Goal: Task Accomplishment & Management: Complete application form

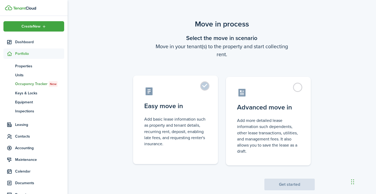
click at [203, 87] on label "Easy move in Add basic lease information such as property and tenant details, r…" at bounding box center [175, 120] width 85 height 89
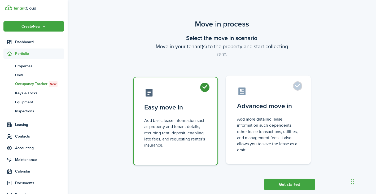
click at [300, 87] on label "Advanced move in Add more detailed lease information such dependents, other lea…" at bounding box center [268, 120] width 85 height 89
radio input "false"
radio input "true"
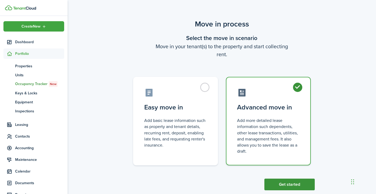
click at [286, 189] on button "Get started" at bounding box center [290, 185] width 50 height 12
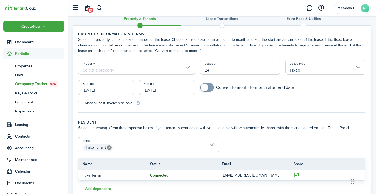
scroll to position [12, 0]
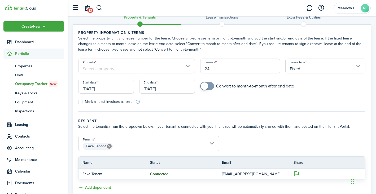
drag, startPoint x: 163, startPoint y: 31, endPoint x: 172, endPoint y: 42, distance: 14.6
click at [169, 36] on wizard-step-header "Property information & terms Select the property, unit and lease number for the…" at bounding box center [222, 41] width 288 height 22
click at [186, 67] on input "Property" at bounding box center [136, 66] width 117 height 15
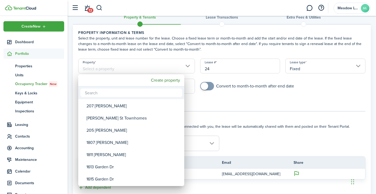
click at [186, 67] on div at bounding box center [188, 97] width 461 height 279
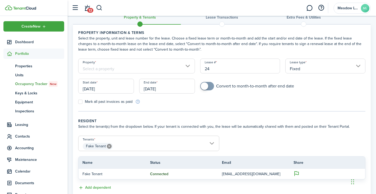
click at [148, 67] on input "Property" at bounding box center [136, 66] width 117 height 15
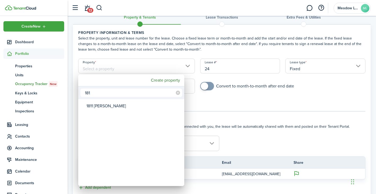
type input "181"
click at [148, 67] on div at bounding box center [188, 97] width 461 height 279
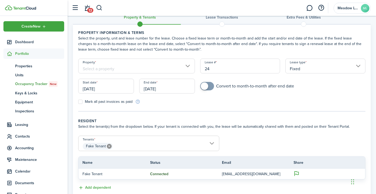
click at [142, 70] on input "Property" at bounding box center [136, 66] width 117 height 15
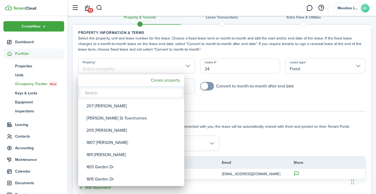
click at [104, 126] on div "205 [PERSON_NAME]" at bounding box center [134, 131] width 94 height 12
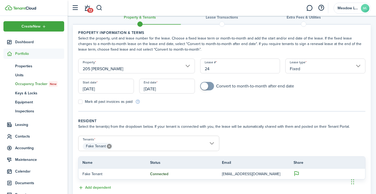
click at [107, 71] on input "205 [PERSON_NAME]" at bounding box center [136, 66] width 117 height 15
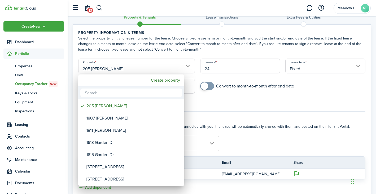
click at [107, 70] on div at bounding box center [188, 97] width 461 height 279
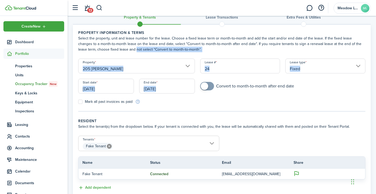
drag, startPoint x: 115, startPoint y: 49, endPoint x: 115, endPoint y: 65, distance: 15.7
click at [115, 56] on lease-classic-property "Property information & terms Select the property, unit and lease number for the…" at bounding box center [222, 67] width 288 height 75
click at [115, 66] on input "205 [PERSON_NAME]" at bounding box center [136, 66] width 117 height 15
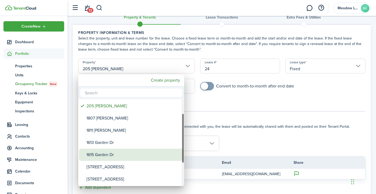
click at [108, 150] on div "1615 Garden Dr" at bounding box center [134, 155] width 94 height 12
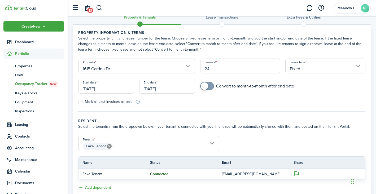
click at [117, 71] on input "1615 Garden Dr" at bounding box center [136, 66] width 117 height 15
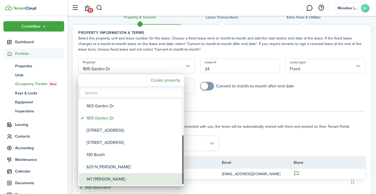
click at [112, 176] on div "147 [PERSON_NAME]" at bounding box center [134, 179] width 94 height 12
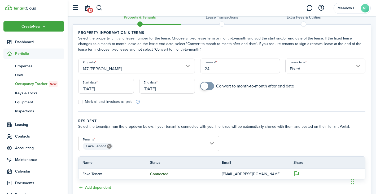
click at [112, 176] on p "Fake Tenant" at bounding box center [113, 175] width 60 height 6
click at [186, 66] on input "147 [PERSON_NAME]" at bounding box center [136, 66] width 117 height 15
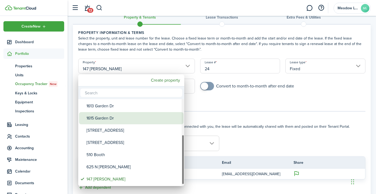
click at [142, 119] on div "1615 Garden Dr" at bounding box center [134, 118] width 94 height 12
type input "1615 Garden Dr"
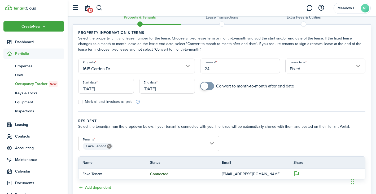
click at [142, 119] on wizard-step-header-title "Resident" at bounding box center [222, 121] width 288 height 6
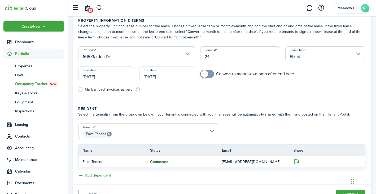
scroll to position [34, 0]
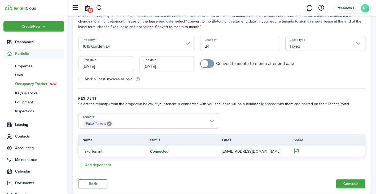
click at [218, 47] on input "24" at bounding box center [240, 43] width 80 height 15
drag, startPoint x: 218, startPoint y: 46, endPoint x: 195, endPoint y: 47, distance: 22.3
click at [195, 47] on form "Property [GEOGRAPHIC_DATA] [PERSON_NAME] # 24 Lease type Fixed Start date [DATE…" at bounding box center [222, 59] width 293 height 46
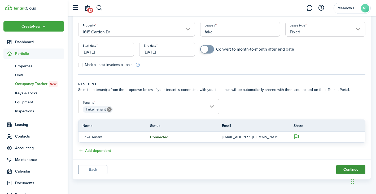
type input "fake"
click at [350, 171] on button "Continue" at bounding box center [351, 169] width 29 height 9
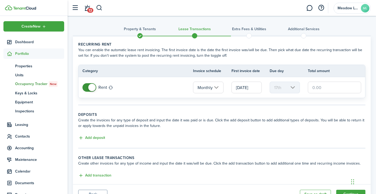
scroll to position [25, 0]
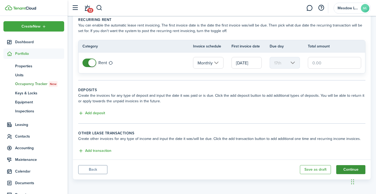
drag, startPoint x: 343, startPoint y: 175, endPoint x: 343, endPoint y: 172, distance: 3.5
click at [343, 172] on panel-main-footer "Back Save as draft Continue" at bounding box center [222, 170] width 298 height 20
click at [343, 172] on button "Continue" at bounding box center [351, 169] width 29 height 9
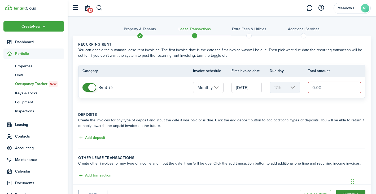
click at [343, 172] on panel-main "Recurring rent You can enable the automatic lease rent invoicing. The first inv…" at bounding box center [222, 120] width 298 height 169
click at [326, 89] on input "text" at bounding box center [334, 88] width 53 height 12
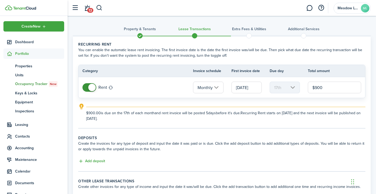
scroll to position [48, 0]
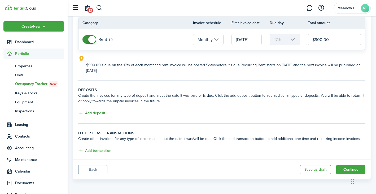
click at [87, 112] on button "Add deposit" at bounding box center [91, 113] width 27 height 6
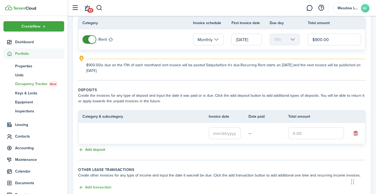
click at [87, 112] on tr "Category & subcategory Invoice date Date paid Total amount" at bounding box center [222, 117] width 287 height 12
click at [329, 40] on input "$900.00" at bounding box center [334, 40] width 53 height 12
drag, startPoint x: 329, startPoint y: 40, endPoint x: 296, endPoint y: 39, distance: 33.0
click at [295, 39] on tr "Rent Monthly [DATE] 17th $900.00" at bounding box center [222, 39] width 287 height 21
type input "$10.00"
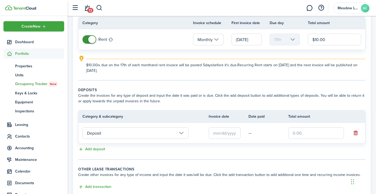
click at [106, 146] on lease-classic-deposit "Deposits Create the invoices for any type of deposit and input the date it was …" at bounding box center [222, 120] width 288 height 66
drag, startPoint x: 105, startPoint y: 143, endPoint x: 105, endPoint y: 138, distance: 4.5
click at [105, 138] on tr "Deposit —" at bounding box center [222, 133] width 287 height 21
click at [105, 137] on input "Deposit" at bounding box center [136, 133] width 106 height 12
click at [311, 134] on input "text" at bounding box center [317, 133] width 56 height 12
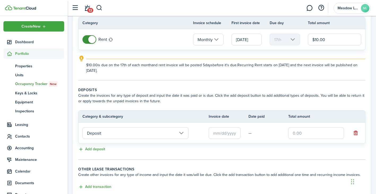
click at [311, 134] on input "text" at bounding box center [317, 133] width 56 height 12
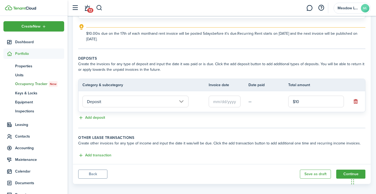
scroll to position [84, 0]
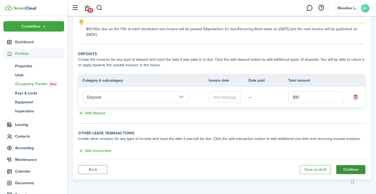
type input "$10.00"
click at [343, 171] on button "Continue" at bounding box center [351, 169] width 29 height 9
click at [224, 102] on input "text" at bounding box center [225, 97] width 32 height 12
click at [223, 98] on input "text" at bounding box center [225, 97] width 32 height 12
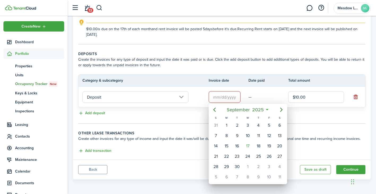
click at [233, 98] on div at bounding box center [188, 97] width 461 height 279
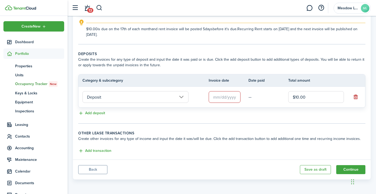
click at [232, 99] on input "text" at bounding box center [225, 97] width 32 height 12
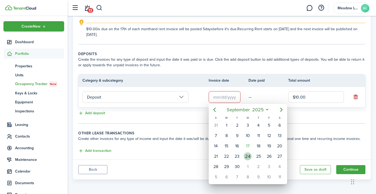
click at [247, 156] on div "24" at bounding box center [248, 157] width 8 height 8
type input "[DATE]"
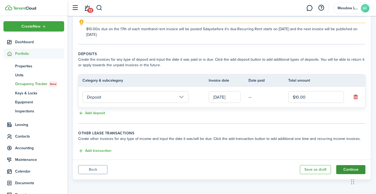
click at [346, 171] on button "Continue" at bounding box center [351, 169] width 29 height 9
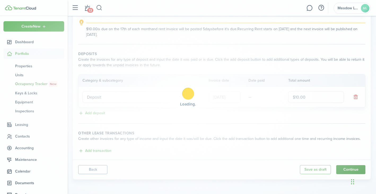
click at [346, 171] on div "Loading" at bounding box center [188, 97] width 376 height 194
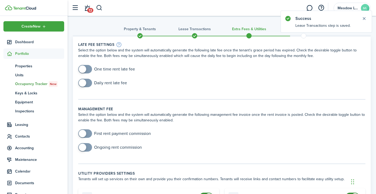
click at [198, 34] on div at bounding box center [222, 35] width 55 height 5
click at [196, 34] on span at bounding box center [195, 36] width 8 height 8
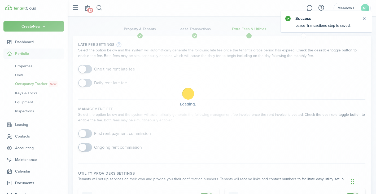
click at [196, 34] on div "Loading" at bounding box center [188, 97] width 376 height 194
click at [194, 34] on div "Loading" at bounding box center [188, 97] width 376 height 194
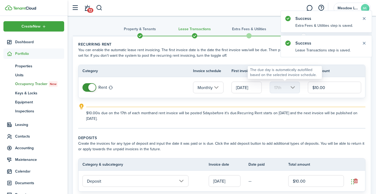
click at [294, 91] on mbsc-scroller "17th" at bounding box center [285, 88] width 30 height 12
click at [294, 90] on mbsc-scroller "17th" at bounding box center [285, 88] width 30 height 12
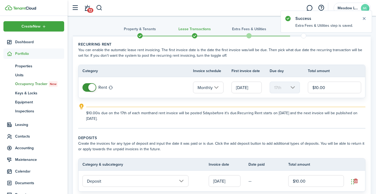
click at [232, 91] on input "[DATE]" at bounding box center [247, 88] width 30 height 12
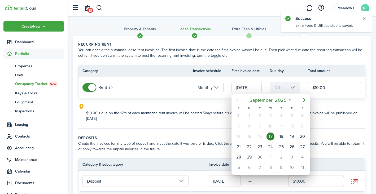
click at [235, 89] on div at bounding box center [188, 97] width 461 height 279
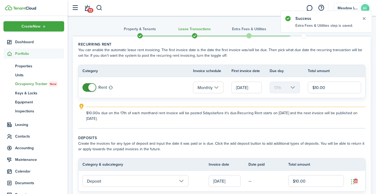
click at [235, 89] on input "[DATE]" at bounding box center [247, 88] width 30 height 12
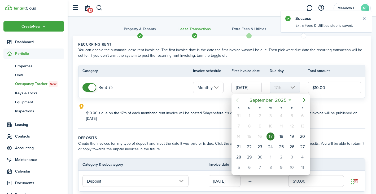
click at [240, 91] on div at bounding box center [188, 97] width 461 height 279
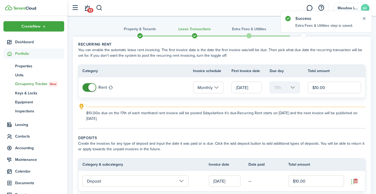
click at [240, 91] on input "[DATE]" at bounding box center [247, 88] width 30 height 12
click at [240, 89] on div at bounding box center [188, 97] width 461 height 279
click at [240, 89] on input "[DATE]" at bounding box center [247, 88] width 30 height 12
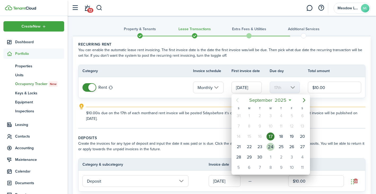
click at [274, 146] on div "24" at bounding box center [271, 147] width 8 height 8
type input "[DATE]"
type input "24th"
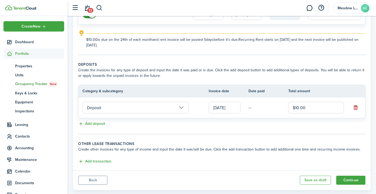
scroll to position [84, 0]
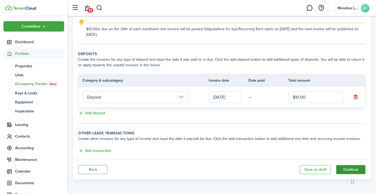
click at [355, 166] on button "Continue" at bounding box center [351, 169] width 29 height 9
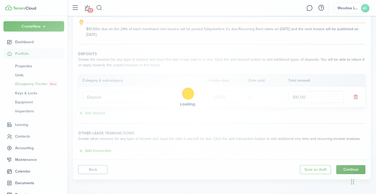
click at [355, 110] on body "Create New Dashboard Portfolio pt Properties un Units oc Occupancy Tracker New …" at bounding box center [188, 13] width 376 height 194
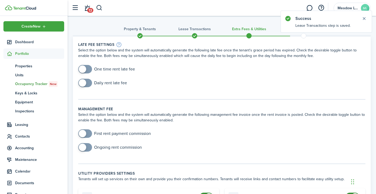
click at [183, 85] on div "Daily rent late fee" at bounding box center [222, 86] width 293 height 14
click at [86, 71] on span at bounding box center [85, 69] width 5 height 8
drag, startPoint x: 86, startPoint y: 71, endPoint x: 86, endPoint y: 82, distance: 10.6
click at [86, 74] on div "One time rent late fee" at bounding box center [222, 72] width 293 height 14
click at [86, 85] on span at bounding box center [85, 83] width 5 height 8
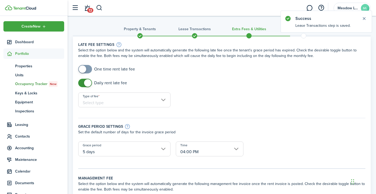
checkbox input "false"
click at [86, 85] on span at bounding box center [87, 82] width 7 height 7
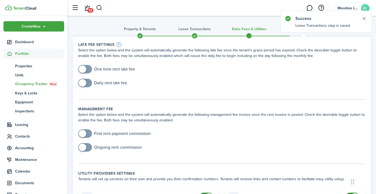
checkbox input "true"
click at [87, 71] on span at bounding box center [85, 69] width 5 height 8
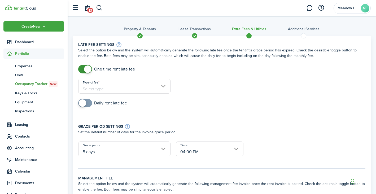
click at [91, 90] on input "Type of fee" at bounding box center [124, 86] width 92 height 15
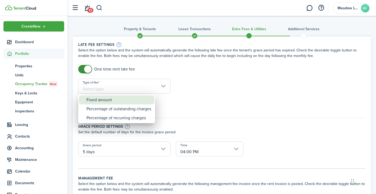
click at [92, 102] on div "Fixed amount" at bounding box center [119, 100] width 65 height 9
type input "Fixed amount"
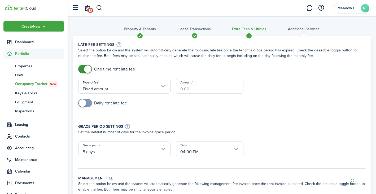
click at [196, 89] on input "Amount" at bounding box center [210, 86] width 68 height 15
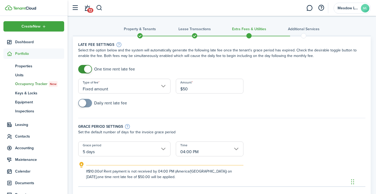
type input "$50.00"
click at [84, 102] on span at bounding box center [82, 103] width 7 height 7
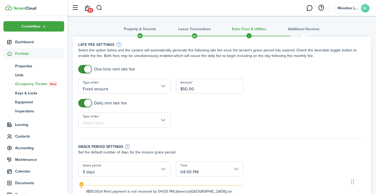
click at [84, 102] on span at bounding box center [87, 103] width 7 height 7
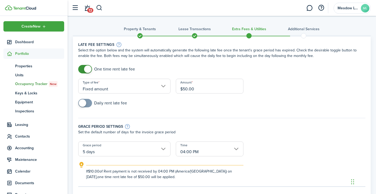
click at [95, 107] on input "checkbox" at bounding box center [102, 103] width 49 height 8
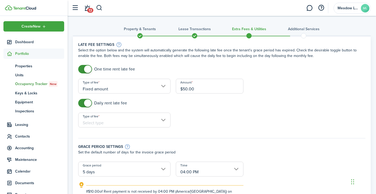
click at [91, 106] on input "checkbox" at bounding box center [102, 103] width 49 height 8
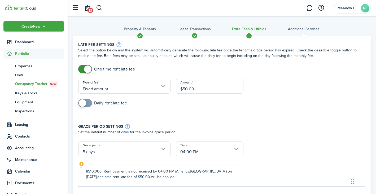
checkbox input "true"
click at [88, 106] on span at bounding box center [85, 103] width 5 height 8
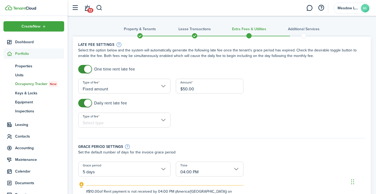
click at [101, 121] on input "Type of fee" at bounding box center [124, 120] width 92 height 15
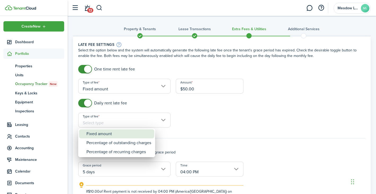
click at [107, 133] on div "Fixed amount" at bounding box center [119, 134] width 65 height 9
type input "Fixed amount"
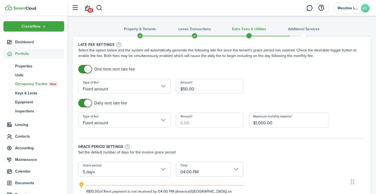
click at [202, 123] on input "Amount" at bounding box center [210, 120] width 68 height 15
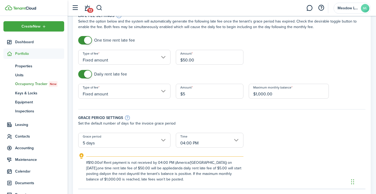
scroll to position [43, 0]
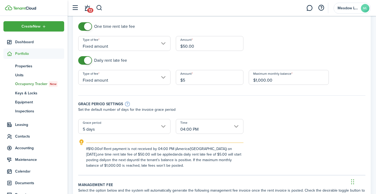
type input "$5.00"
drag, startPoint x: 280, startPoint y: 81, endPoint x: 249, endPoint y: 82, distance: 31.4
click at [249, 82] on div "Maximum monthly balance $1,000.00" at bounding box center [288, 80] width 85 height 20
type input "$125.00"
drag, startPoint x: 129, startPoint y: 118, endPoint x: 183, endPoint y: 125, distance: 53.8
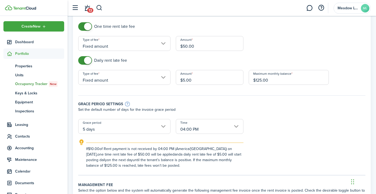
click at [138, 119] on form "One time rent late fee Type of fee Fixed amount Amount $50.00 Daily rent late f…" at bounding box center [222, 95] width 293 height 146
click at [186, 130] on input "04:00 PM" at bounding box center [210, 126] width 68 height 15
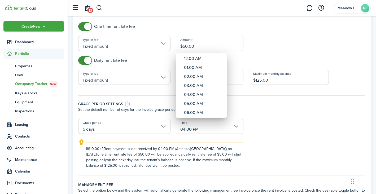
click at [162, 127] on div at bounding box center [188, 97] width 461 height 279
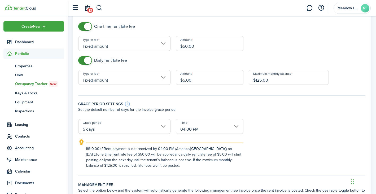
click at [162, 127] on input "5 days" at bounding box center [124, 126] width 92 height 15
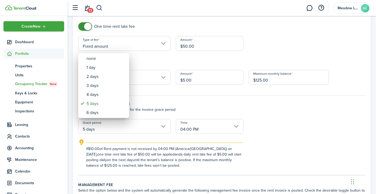
drag, startPoint x: 228, startPoint y: 134, endPoint x: 233, endPoint y: 134, distance: 4.5
click at [232, 134] on div at bounding box center [188, 97] width 461 height 279
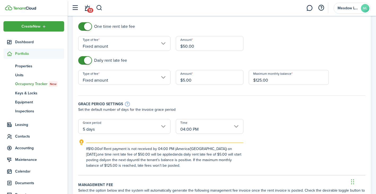
click at [233, 134] on input "04:00 PM" at bounding box center [210, 126] width 68 height 15
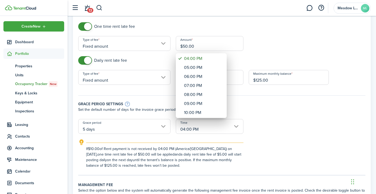
drag, startPoint x: 157, startPoint y: 129, endPoint x: 141, endPoint y: 129, distance: 15.4
click at [141, 129] on div at bounding box center [188, 97] width 461 height 279
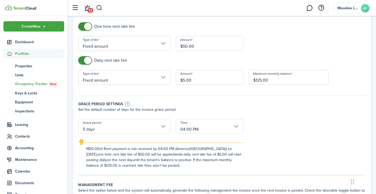
click at [235, 128] on input "04:00 PM" at bounding box center [210, 126] width 68 height 15
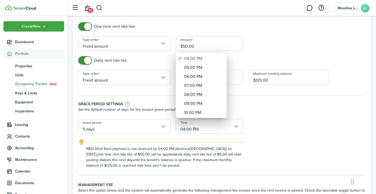
click at [235, 128] on div at bounding box center [188, 97] width 461 height 279
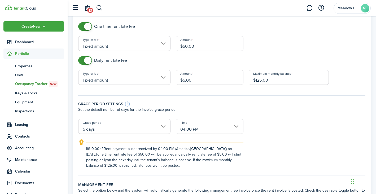
click at [228, 125] on input "04:00 PM" at bounding box center [210, 126] width 68 height 15
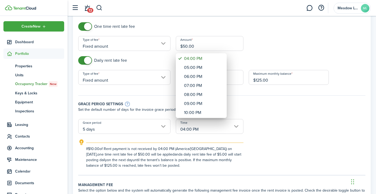
click at [234, 125] on div at bounding box center [188, 97] width 461 height 279
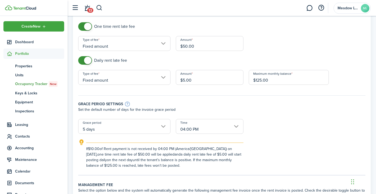
click at [234, 124] on input "04:00 PM" at bounding box center [210, 126] width 68 height 15
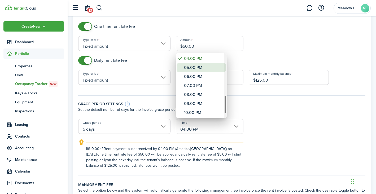
click at [197, 68] on div "05:00 PM" at bounding box center [203, 67] width 39 height 9
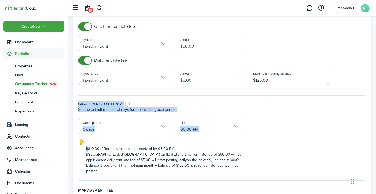
drag, startPoint x: 197, startPoint y: 68, endPoint x: 231, endPoint y: 141, distance: 81.0
click at [230, 142] on form "One time rent late fee Type of fee Fixed amount Amount $50.00 Daily rent late f…" at bounding box center [222, 98] width 293 height 152
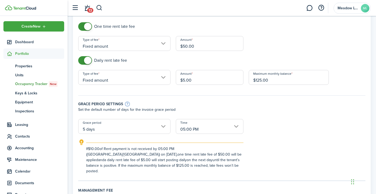
drag, startPoint x: 231, startPoint y: 139, endPoint x: 234, endPoint y: 131, distance: 8.6
click at [234, 131] on form "One time rent late fee Type of fee Fixed amount Amount $50.00 Daily rent late f…" at bounding box center [222, 98] width 293 height 152
click at [236, 129] on input "05:00 PM" at bounding box center [210, 126] width 68 height 15
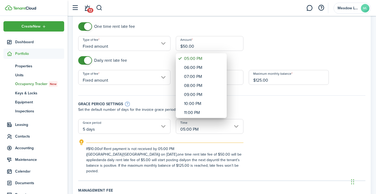
click at [238, 129] on div at bounding box center [188, 97] width 461 height 279
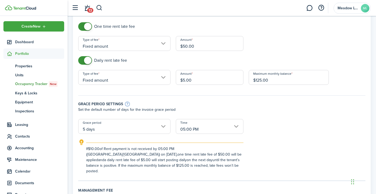
click at [238, 129] on input "05:00 PM" at bounding box center [210, 126] width 68 height 15
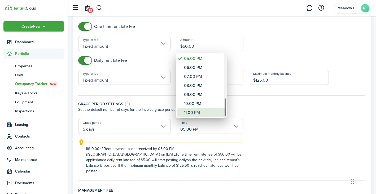
click at [224, 110] on mbsc-wheel-item "11:00 PM" at bounding box center [201, 112] width 49 height 9
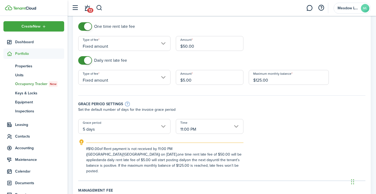
click at [224, 110] on div "12:00 AM 01:00 AM 02:00 AM 03:00 AM 04:00 AM 05:00 AM 06:00 AM 07:00 AM 08:00 A…" at bounding box center [188, 97] width 376 height 194
click at [225, 110] on p "Set the default number of days for the invoice grace period" at bounding box center [222, 110] width 288 height 6
drag, startPoint x: 239, startPoint y: 136, endPoint x: 238, endPoint y: 131, distance: 5.6
click at [238, 131] on div "Time 11:00 PM" at bounding box center [209, 129] width 73 height 20
click at [237, 130] on input "11:00 PM" at bounding box center [210, 126] width 68 height 15
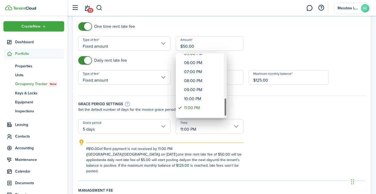
drag, startPoint x: 222, startPoint y: 117, endPoint x: 226, endPoint y: 112, distance: 6.4
click at [226, 112] on mbsc-scrollview-base "12:00 AM 01:00 AM 02:00 AM 03:00 AM 04:00 AM 05:00 AM 06:00 AM 07:00 AM 08:00 A…" at bounding box center [201, 86] width 51 height 64
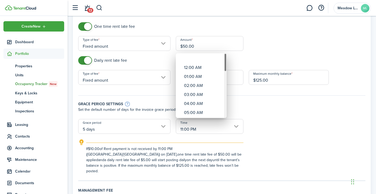
drag, startPoint x: 226, startPoint y: 112, endPoint x: 221, endPoint y: 54, distance: 57.6
click at [221, 54] on mbsc-scrollview-base "12:00 AM 01:00 AM 02:00 AM 03:00 AM 04:00 AM 05:00 AM 06:00 AM 07:00 AM 08:00 A…" at bounding box center [201, 86] width 51 height 64
click at [208, 59] on div "12:00 AM" at bounding box center [203, 58] width 39 height 9
type input "12:00 AM"
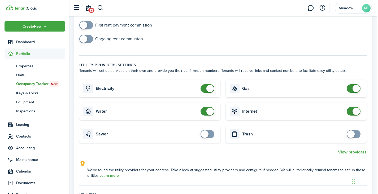
scroll to position [234, 0]
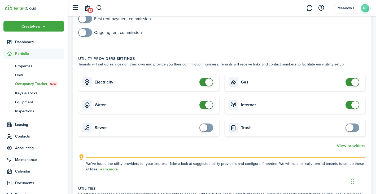
click at [350, 104] on span at bounding box center [352, 105] width 5 height 8
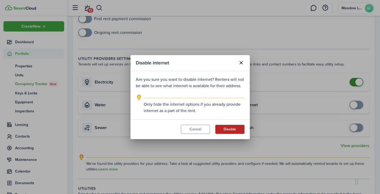
click at [229, 127] on button "Disable" at bounding box center [230, 129] width 29 height 9
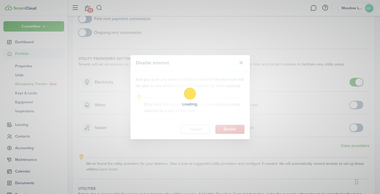
click at [229, 127] on div "Loading" at bounding box center [190, 97] width 380 height 194
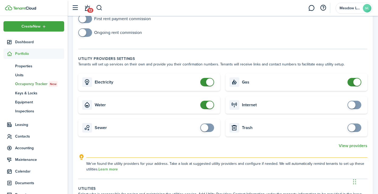
click at [357, 103] on span at bounding box center [354, 105] width 5 height 8
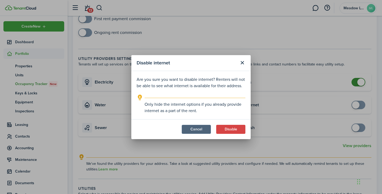
drag, startPoint x: 202, startPoint y: 137, endPoint x: 185, endPoint y: 127, distance: 20.6
click at [184, 127] on modal-footer "Cancel Disable" at bounding box center [190, 129] width 119 height 20
click at [185, 127] on button "Cancel" at bounding box center [196, 129] width 29 height 9
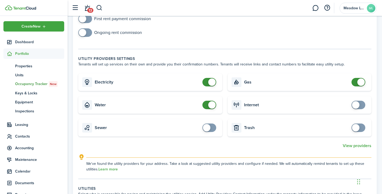
click at [185, 83] on button "Cancel" at bounding box center [196, 78] width 29 height 9
checkbox input "true"
click at [357, 104] on span at bounding box center [354, 105] width 5 height 8
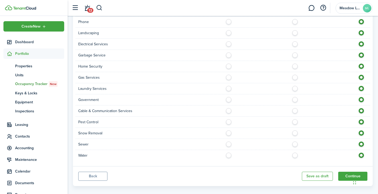
scroll to position [487, 0]
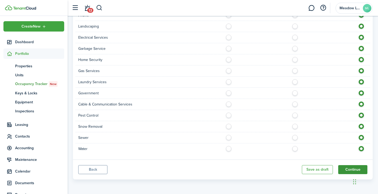
click at [349, 169] on button "Continue" at bounding box center [353, 169] width 29 height 9
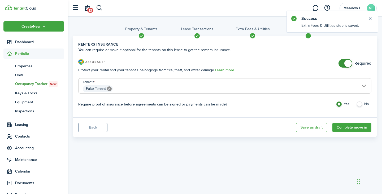
checkbox input "false"
click at [343, 63] on span at bounding box center [345, 63] width 5 height 8
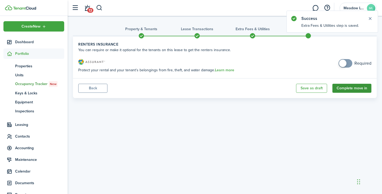
click at [349, 91] on button "Complete move in" at bounding box center [352, 88] width 39 height 9
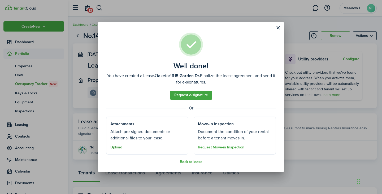
click at [119, 147] on button "Upload" at bounding box center [116, 147] width 12 height 4
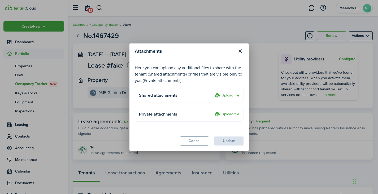
click at [230, 96] on label "Upload file" at bounding box center [227, 96] width 25 height 6
click at [213, 93] on input "Upload file" at bounding box center [213, 93] width 0 height 0
click at [189, 141] on button "Cancel" at bounding box center [194, 141] width 29 height 9
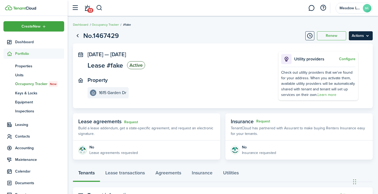
click at [371, 37] on menu-btn "Actions" at bounding box center [361, 35] width 24 height 9
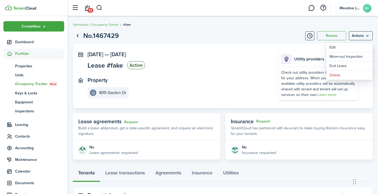
click at [198, 80] on panel-main-section "Property [STREET_ADDRESS]" at bounding box center [175, 87] width 175 height 21
click at [130, 122] on link "Request" at bounding box center [131, 122] width 14 height 4
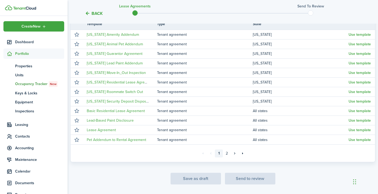
scroll to position [24, 0]
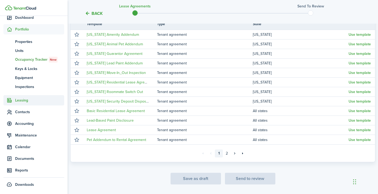
click at [23, 100] on span "Leasing" at bounding box center [39, 101] width 49 height 6
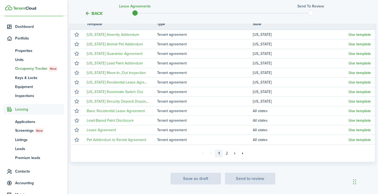
scroll to position [15, 0]
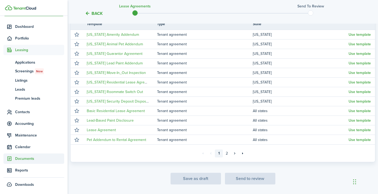
click at [20, 160] on span "Documents" at bounding box center [39, 159] width 49 height 6
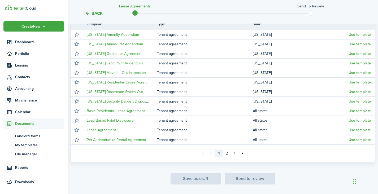
scroll to position [0, 0]
click at [23, 144] on span "My templates" at bounding box center [39, 146] width 49 height 6
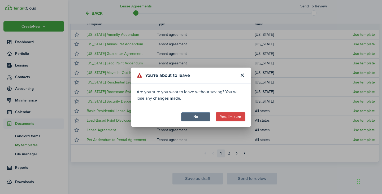
click at [195, 117] on button "No" at bounding box center [195, 117] width 29 height 9
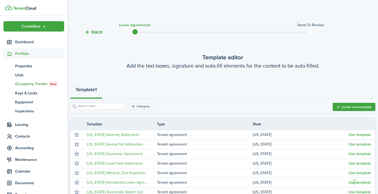
click at [88, 33] on button "Back" at bounding box center [94, 32] width 18 height 6
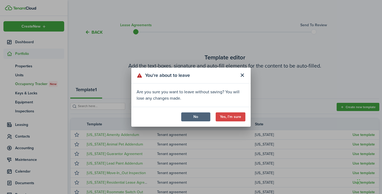
click at [193, 119] on button "No" at bounding box center [195, 117] width 29 height 9
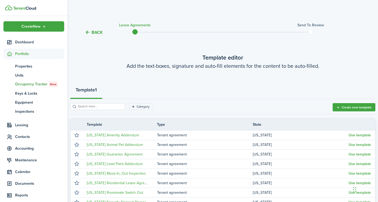
click at [193, 6] on dashboard-content "Back Lease Agreements Send to review Template editor Add the text-boxes, signat…" at bounding box center [223, 155] width 311 height 310
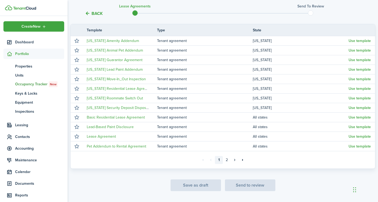
scroll to position [85, 0]
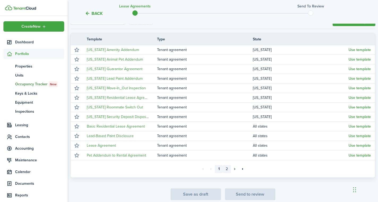
click at [227, 169] on link "2" at bounding box center [227, 169] width 8 height 8
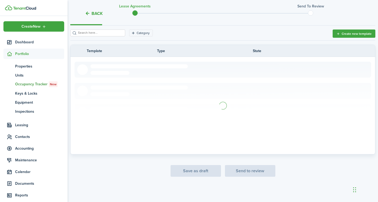
click at [227, 169] on div "Save as draft Send to review" at bounding box center [222, 171] width 305 height 12
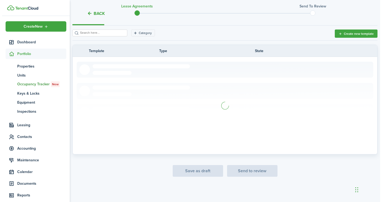
scroll to position [23, 0]
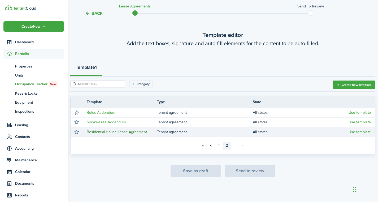
click at [126, 133] on link "Residential House Lease Agreement" at bounding box center [117, 132] width 60 height 6
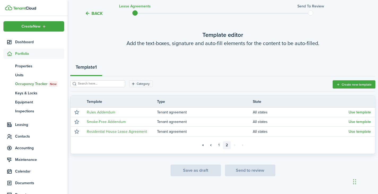
drag, startPoint x: 141, startPoint y: 62, endPoint x: 122, endPoint y: 66, distance: 20.1
click at [138, 64] on div "Template 1" at bounding box center [222, 69] width 305 height 16
click at [122, 66] on div "Template 1" at bounding box center [222, 69] width 305 height 16
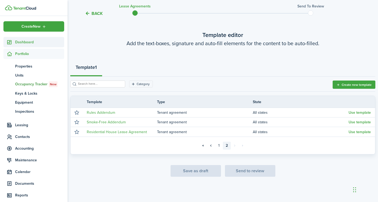
click at [27, 39] on link "Dashboard" at bounding box center [33, 42] width 61 height 10
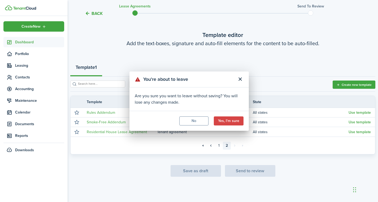
click at [27, 42] on div "You're about to leave Are you sure you want to leave without saving? You will l…" at bounding box center [189, 101] width 378 height 202
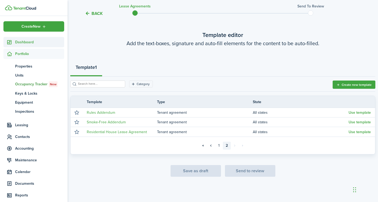
click at [29, 42] on span "Dashboard" at bounding box center [39, 42] width 49 height 6
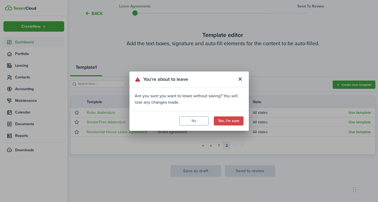
click at [29, 42] on div "You're about to leave Are you sure you want to leave without saving? You will l…" at bounding box center [189, 101] width 378 height 202
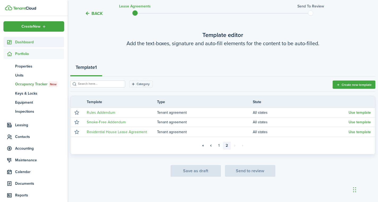
click at [32, 45] on span "Dashboard" at bounding box center [39, 42] width 49 height 6
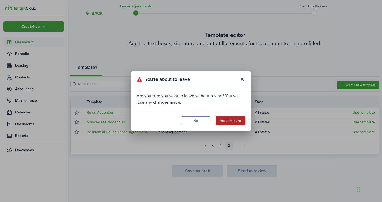
click at [235, 119] on button "Yes, I'm sure" at bounding box center [231, 120] width 30 height 9
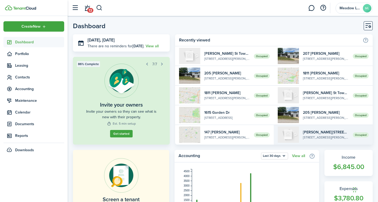
drag, startPoint x: 319, startPoint y: 113, endPoint x: 275, endPoint y: 139, distance: 51.2
click at [319, 107] on link "Occupied [STREET_ADDRESS][PERSON_NAME][PERSON_NAME]" at bounding box center [323, 115] width 99 height 20
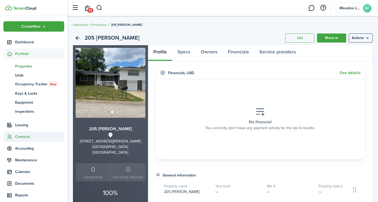
drag, startPoint x: 19, startPoint y: 131, endPoint x: 20, endPoint y: 137, distance: 6.0
click at [20, 137] on ul "Create New Dashboard Portfolio pt Properties un Units oc Occupancy Tracker New …" at bounding box center [33, 117] width 61 height 193
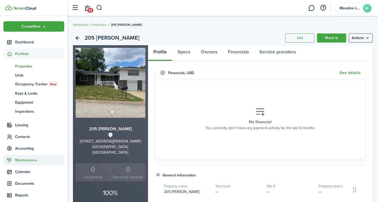
click at [12, 138] on sidebar-link-icon at bounding box center [9, 137] width 12 height 6
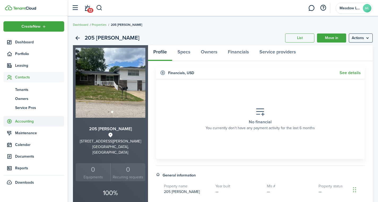
drag, startPoint x: 10, startPoint y: 134, endPoint x: 10, endPoint y: 118, distance: 16.2
click at [10, 131] on icon at bounding box center [10, 132] width 6 height 5
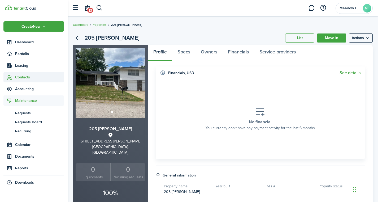
click at [9, 76] on icon at bounding box center [10, 77] width 6 height 5
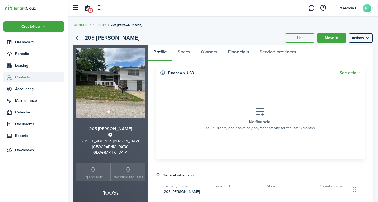
click at [9, 76] on icon at bounding box center [10, 77] width 6 height 5
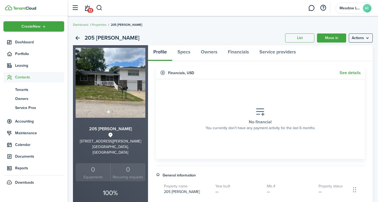
click at [9, 76] on icon at bounding box center [10, 77] width 6 height 5
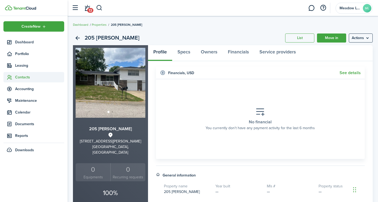
click at [26, 75] on span "Contacts" at bounding box center [39, 77] width 49 height 6
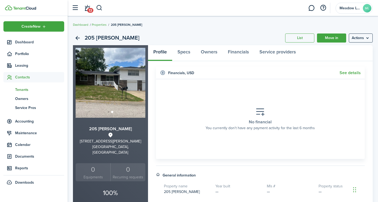
click at [23, 89] on span "Tenants" at bounding box center [39, 90] width 49 height 6
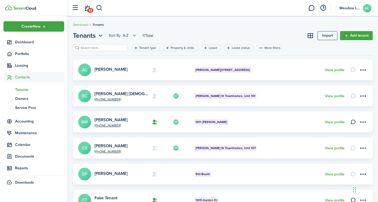
drag, startPoint x: 360, startPoint y: 25, endPoint x: 376, endPoint y: 23, distance: 16.1
click at [376, 23] on div "Dashboard Tenants" at bounding box center [223, 22] width 311 height 12
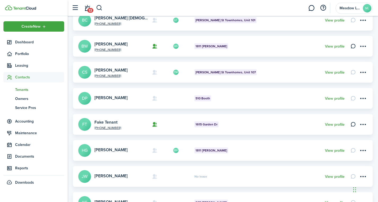
scroll to position [85, 0]
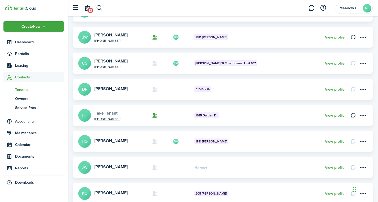
click at [106, 115] on link "Fake Tenant" at bounding box center [106, 113] width 23 height 6
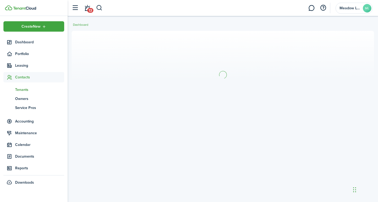
click at [106, 115] on section at bounding box center [223, 75] width 303 height 88
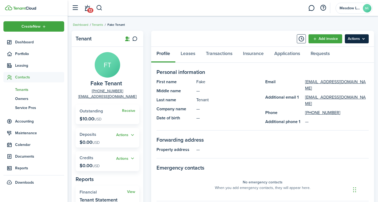
click at [368, 42] on panel-main-header "Add invoice Actions" at bounding box center [262, 39] width 223 height 16
click at [368, 42] on menu-btn "Actions" at bounding box center [357, 38] width 24 height 9
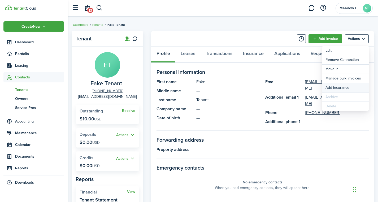
click at [349, 95] on div "Edit Remove Connection Move in Manage bulk invoices Add insurance Archive Delete" at bounding box center [346, 78] width 46 height 65
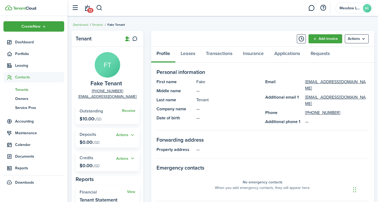
click at [338, 118] on panel-main-group "First name Fake Middle name — Last name Tenant Company name — Date of birth — E…" at bounding box center [263, 102] width 212 height 46
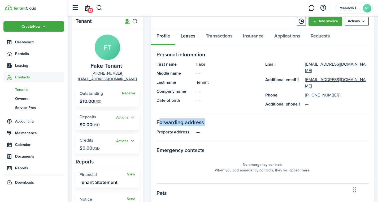
click at [190, 39] on link "Leases" at bounding box center [188, 37] width 25 height 16
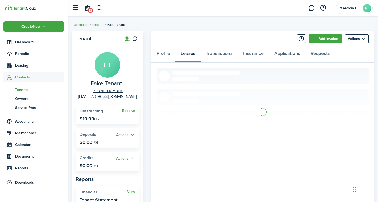
click at [190, 39] on panel-main-header "Add invoice Actions" at bounding box center [262, 39] width 223 height 16
drag, startPoint x: 362, startPoint y: 74, endPoint x: 362, endPoint y: 79, distance: 5.6
click at [362, 79] on card "Active [GEOGRAPHIC_DATA] [DATE] - [DATE] Lease #fake FT View" at bounding box center [263, 78] width 212 height 20
click at [362, 79] on link "View" at bounding box center [360, 78] width 8 height 6
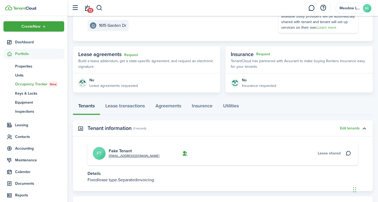
scroll to position [92, 0]
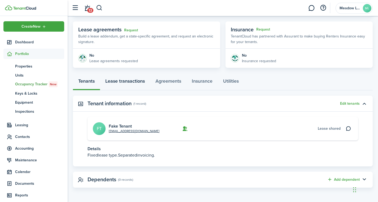
click at [124, 83] on link "Lease transactions" at bounding box center [125, 82] width 50 height 16
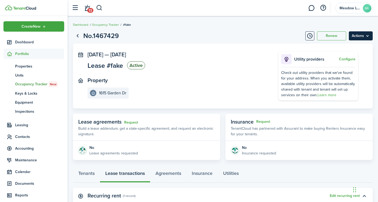
click at [371, 35] on menu-btn "Actions" at bounding box center [361, 35] width 24 height 9
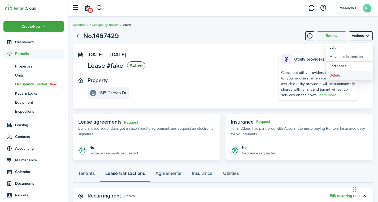
click at [340, 77] on button "Delete" at bounding box center [350, 75] width 46 height 9
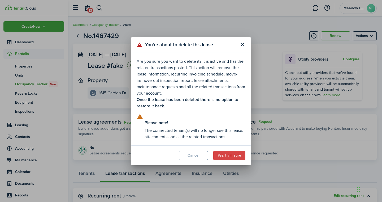
click at [339, 76] on div "You're about to delete this lease Are you sure you want to delete it? It is act…" at bounding box center [191, 101] width 382 height 202
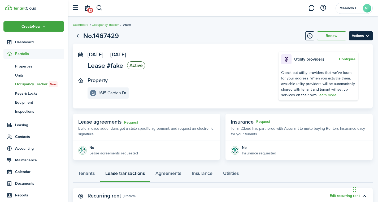
drag, startPoint x: 369, startPoint y: 27, endPoint x: 369, endPoint y: 35, distance: 7.7
click at [369, 32] on dashboard-content "Dashboard Occupancy Tracker #fake No.1467429 Renew Actions [DATE] — [DATE] Leas…" at bounding box center [223, 174] width 311 height 348
click at [369, 36] on menu-btn "Actions" at bounding box center [361, 35] width 24 height 9
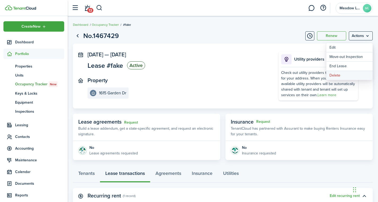
click at [338, 76] on button "Delete" at bounding box center [350, 75] width 46 height 9
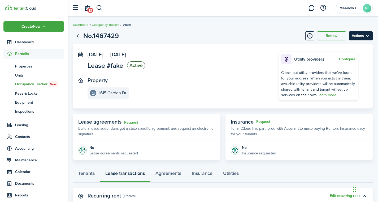
click at [366, 38] on menu-btn "Actions" at bounding box center [361, 35] width 24 height 9
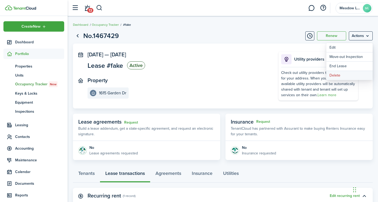
click at [338, 75] on button "Delete" at bounding box center [350, 75] width 46 height 9
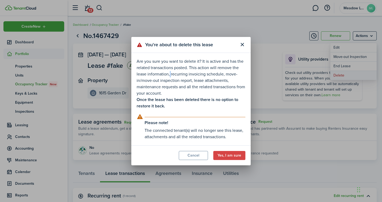
click at [338, 75] on div "You're about to delete this lease Are you sure you want to delete it? It is act…" at bounding box center [191, 101] width 382 height 202
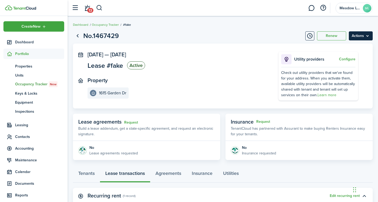
click at [356, 39] on menu-btn "Actions" at bounding box center [361, 35] width 24 height 9
click at [354, 39] on menu-btn "Actions" at bounding box center [361, 35] width 24 height 9
click at [353, 39] on menu-btn "Actions" at bounding box center [361, 35] width 24 height 9
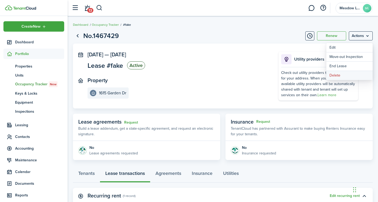
click at [338, 73] on button "Delete" at bounding box center [350, 75] width 46 height 9
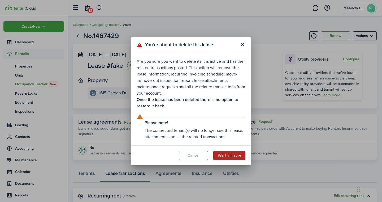
click at [219, 153] on button "Yes, I am sure" at bounding box center [229, 155] width 32 height 9
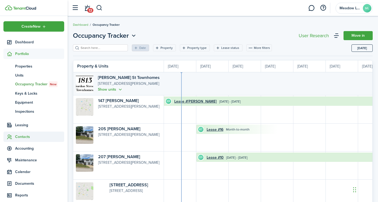
click at [15, 135] on span "Contacts" at bounding box center [39, 137] width 49 height 6
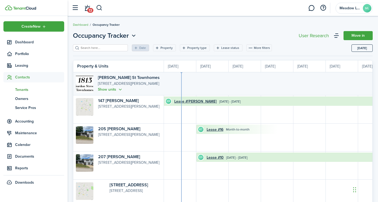
click at [26, 89] on span "Tenants" at bounding box center [39, 90] width 49 height 6
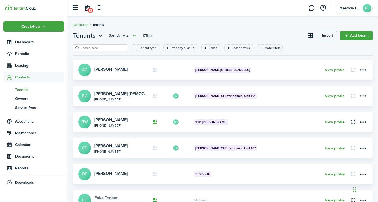
click at [112, 194] on link "Fake Tenant" at bounding box center [106, 198] width 23 height 6
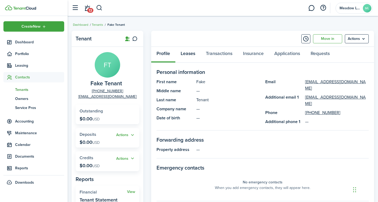
click at [190, 55] on link "Leases" at bounding box center [188, 55] width 25 height 16
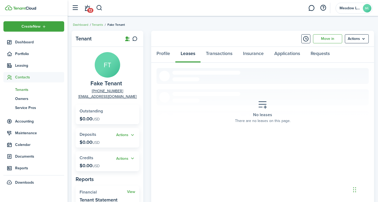
click at [190, 55] on div "Profile Leases Transactions Insurance Applications Requests" at bounding box center [262, 55] width 223 height 16
click at [202, 62] on link "Transactions" at bounding box center [219, 55] width 37 height 16
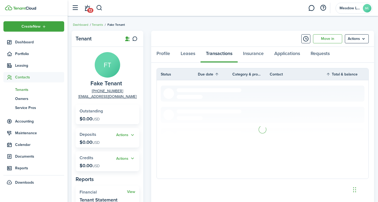
click at [202, 62] on div "Profile Leases Transactions Insurance Applications Requests" at bounding box center [262, 55] width 223 height 16
click at [192, 57] on link "Leases" at bounding box center [188, 55] width 25 height 16
click at [191, 55] on div "Profile Leases Transactions Insurance Applications Requests" at bounding box center [262, 55] width 223 height 16
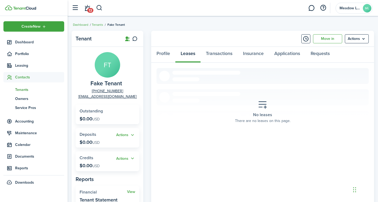
click at [191, 55] on div "Profile Leases Transactions Insurance Applications Requests" at bounding box center [262, 55] width 223 height 16
click at [363, 36] on menu-btn "Actions" at bounding box center [357, 38] width 24 height 9
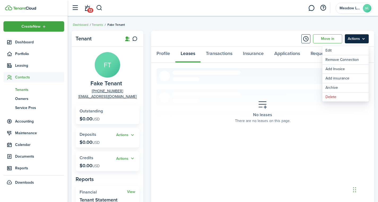
click at [363, 37] on menu-btn "Actions" at bounding box center [357, 38] width 24 height 9
click at [330, 38] on link "Move in" at bounding box center [327, 38] width 29 height 9
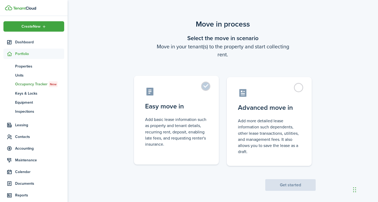
click at [203, 89] on label "Easy move in Add basic lease information such as property and tenant details, r…" at bounding box center [176, 120] width 85 height 89
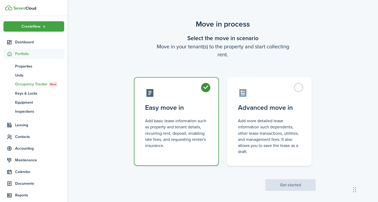
radio input "true"
click at [203, 89] on label "Easy move in Add basic lease information such as property and tenant details, r…" at bounding box center [176, 121] width 85 height 89
click at [279, 181] on button "Get started" at bounding box center [291, 185] width 50 height 12
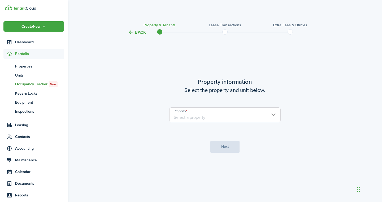
click at [273, 111] on input "Property" at bounding box center [225, 114] width 112 height 15
click at [257, 113] on input "Property" at bounding box center [225, 114] width 112 height 15
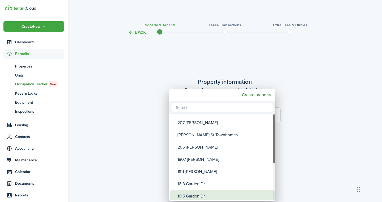
click at [208, 192] on div "1615 Garden Dr" at bounding box center [225, 196] width 94 height 12
click at [208, 192] on div "1615 Garden Dr" at bounding box center [225, 195] width 94 height 12
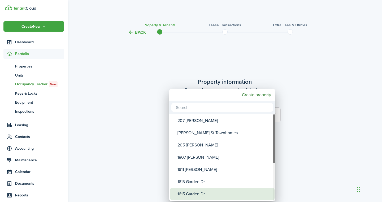
click at [205, 194] on div "1615 Garden Dr" at bounding box center [225, 194] width 94 height 12
type input "1615 Garden Dr"
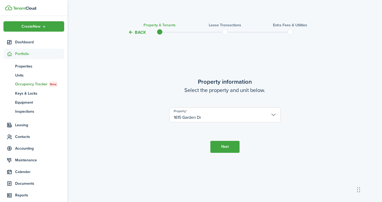
click at [229, 146] on button "Next" at bounding box center [225, 147] width 29 height 12
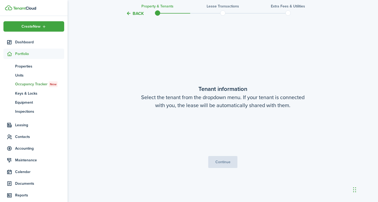
scroll to position [166, 0]
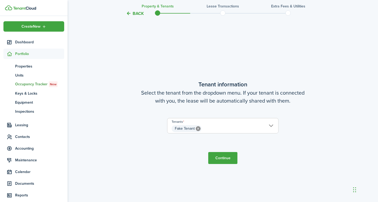
drag, startPoint x: 234, startPoint y: 161, endPoint x: 228, endPoint y: 163, distance: 6.2
click at [231, 163] on button "Continue" at bounding box center [222, 158] width 29 height 12
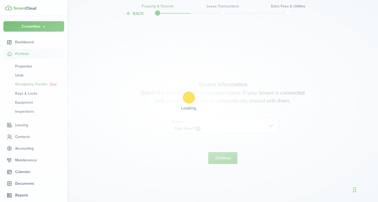
click at [227, 162] on div "Loading" at bounding box center [189, 101] width 378 height 202
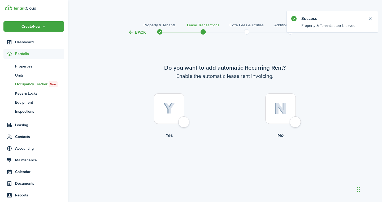
click at [185, 124] on div at bounding box center [169, 108] width 31 height 31
radio input "true"
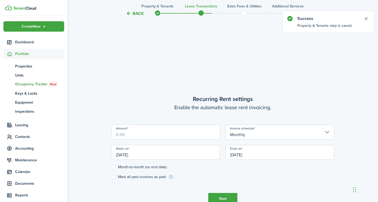
scroll to position [166, 0]
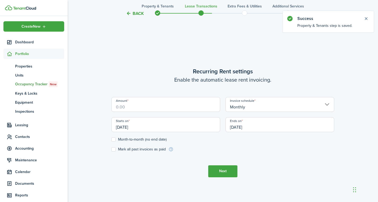
click at [166, 108] on input "Amount" at bounding box center [166, 104] width 109 height 15
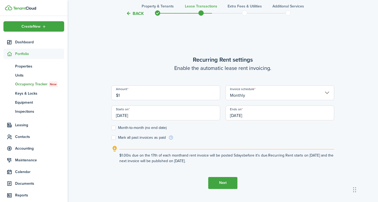
click at [145, 114] on input "[DATE]" at bounding box center [166, 112] width 109 height 15
type input "$1.00"
drag, startPoint x: 145, startPoint y: 114, endPoint x: 141, endPoint y: 116, distance: 4.4
click at [141, 116] on input "[DATE]" at bounding box center [166, 112] width 109 height 15
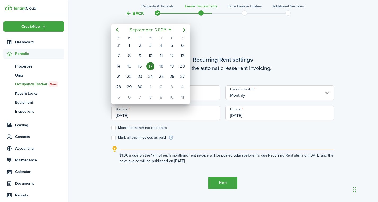
click at [140, 116] on div at bounding box center [189, 101] width 463 height 287
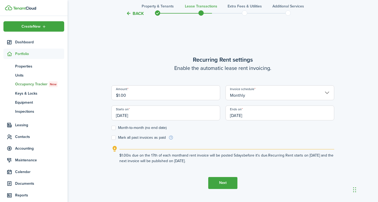
click at [134, 113] on input "[DATE]" at bounding box center [166, 112] width 109 height 15
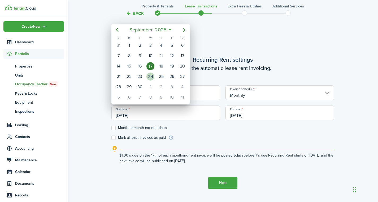
click at [150, 77] on div "24" at bounding box center [151, 76] width 8 height 8
type input "[DATE]"
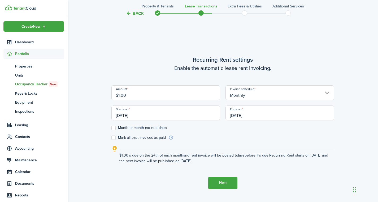
click at [140, 126] on label "Month-to-month (no end date)" at bounding box center [139, 128] width 55 height 4
click at [112, 127] on input "Month-to-month (no end date)" at bounding box center [111, 127] width 0 height 0
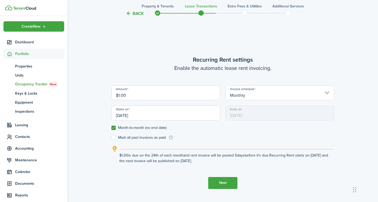
click at [140, 126] on label "Month-to-month (no end date)" at bounding box center [139, 128] width 55 height 4
click at [112, 127] on input "Month-to-month (no end date)" at bounding box center [111, 127] width 0 height 0
checkbox input "false"
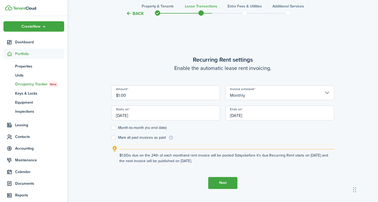
drag, startPoint x: 214, startPoint y: 181, endPoint x: 217, endPoint y: 181, distance: 2.9
click at [217, 181] on button "Next" at bounding box center [222, 183] width 29 height 12
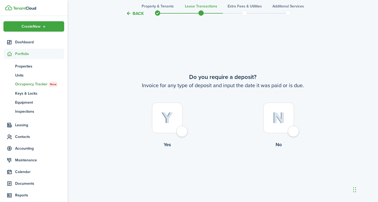
scroll to position [368, 0]
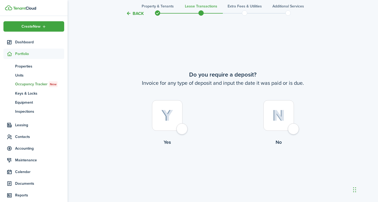
click at [217, 181] on tc-wizard-step "Do you require a deposit? Invoice for any type of deposit and input the date it…" at bounding box center [223, 122] width 223 height 202
click at [183, 131] on div at bounding box center [167, 115] width 31 height 31
radio input "true"
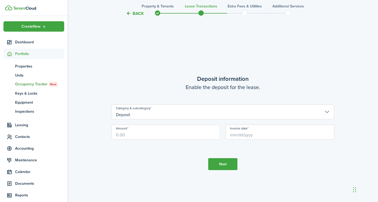
scroll to position [570, 0]
click at [134, 135] on input "Amount" at bounding box center [166, 131] width 109 height 15
click at [236, 134] on input "Invoice date" at bounding box center [280, 131] width 109 height 15
type input "$1.00"
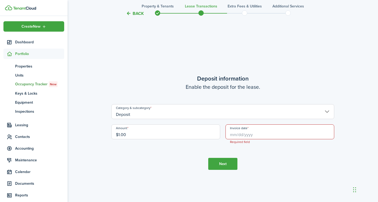
click at [247, 136] on input "Invoice date" at bounding box center [280, 131] width 109 height 15
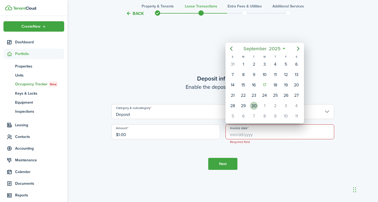
click at [254, 104] on div "30" at bounding box center [254, 106] width 8 height 8
type input "[DATE]"
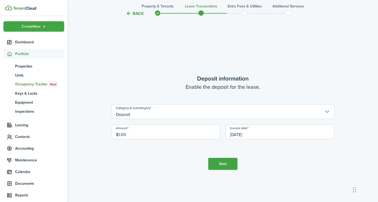
click at [224, 167] on button "Next" at bounding box center [222, 164] width 29 height 12
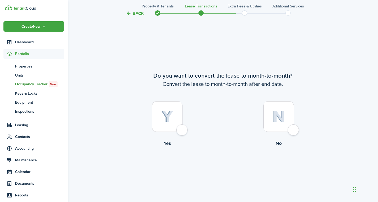
scroll to position [772, 0]
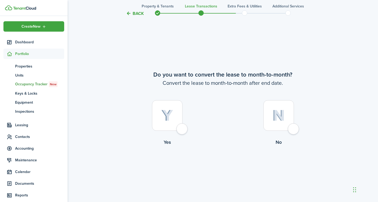
click at [224, 167] on tc-wizard-step "Do you want to convert the lease to month-to-month? Convert the lease to month-…" at bounding box center [223, 122] width 223 height 202
click at [181, 123] on div at bounding box center [167, 115] width 31 height 31
radio input "true"
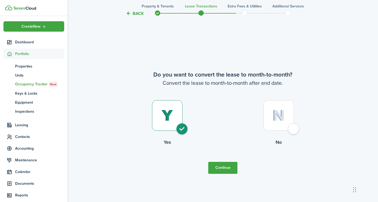
click at [181, 123] on div at bounding box center [167, 115] width 31 height 31
click at [222, 166] on button "Continue" at bounding box center [222, 168] width 29 height 12
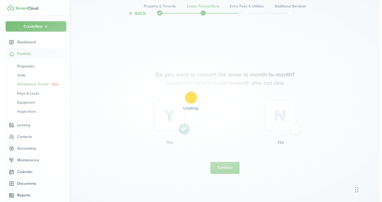
scroll to position [0, 0]
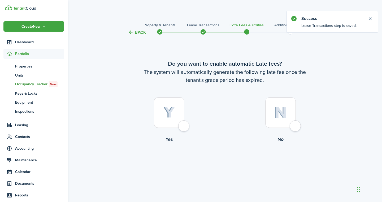
drag, startPoint x: 185, startPoint y: 130, endPoint x: 198, endPoint y: 126, distance: 14.0
click at [185, 128] on div at bounding box center [169, 112] width 31 height 31
radio input "true"
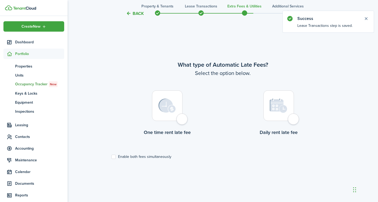
drag, startPoint x: 198, startPoint y: 126, endPoint x: 272, endPoint y: 127, distance: 74.1
click at [272, 127] on tc-wizard-step "What type of Automatic Late Fees? Select the option below. One time rent late f…" at bounding box center [223, 122] width 223 height 202
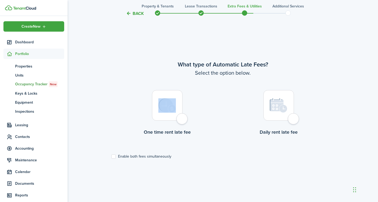
drag, startPoint x: 156, startPoint y: 118, endPoint x: 204, endPoint y: 116, distance: 47.8
click at [204, 116] on label "One time rent late fee" at bounding box center [168, 114] width 112 height 48
radio input "true"
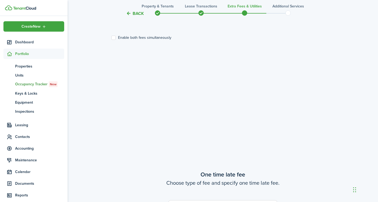
click at [237, 116] on div "Do you want to enable automatic Late fees? The system will automatically genera…" at bounding box center [223, 32] width 223 height 548
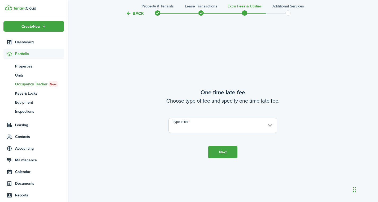
drag, startPoint x: 161, startPoint y: 116, endPoint x: 153, endPoint y: 114, distance: 7.6
click at [153, 114] on lease-wizard-late-fee-onetime "One time late fee Choose type of fee and specify one time late fee. Type of fee" at bounding box center [223, 110] width 223 height 45
click at [192, 125] on input "Type of fee" at bounding box center [223, 124] width 109 height 15
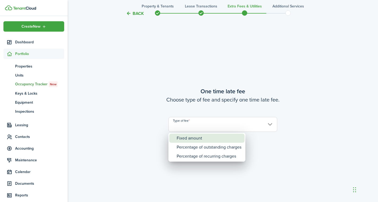
click at [189, 139] on div "Fixed amount" at bounding box center [209, 138] width 65 height 9
type input "Fixed amount"
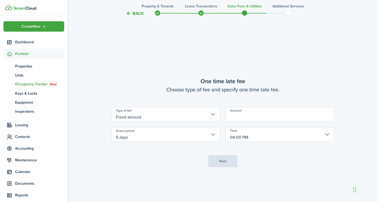
click at [247, 111] on input "Amount" at bounding box center [280, 114] width 109 height 15
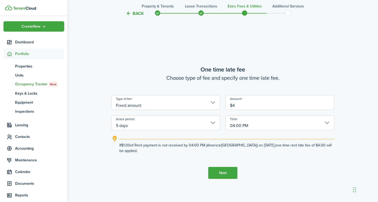
type input "$4.00"
click at [223, 171] on button "Next" at bounding box center [222, 173] width 29 height 12
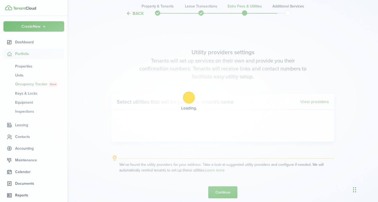
scroll to position [570, 0]
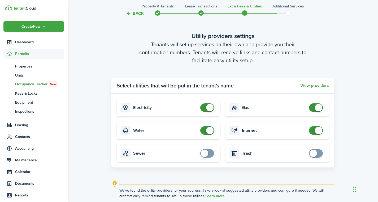
checkbox input "false"
click at [314, 131] on span at bounding box center [316, 130] width 5 height 8
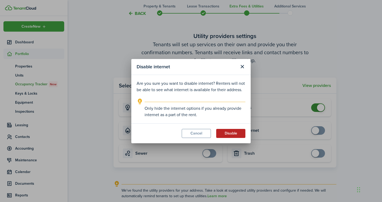
click at [232, 135] on button "Disable" at bounding box center [230, 133] width 29 height 9
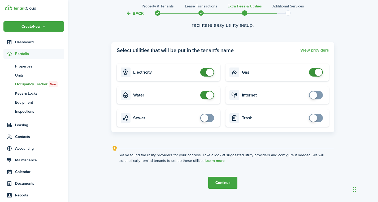
scroll to position [617, 0]
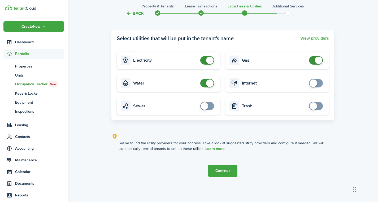
click at [224, 171] on button "Continue" at bounding box center [222, 171] width 29 height 12
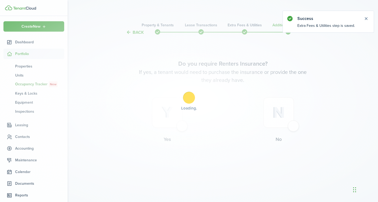
scroll to position [0, 0]
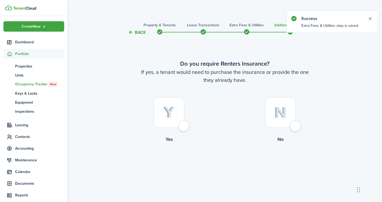
click at [276, 123] on div at bounding box center [281, 112] width 31 height 31
radio input "true"
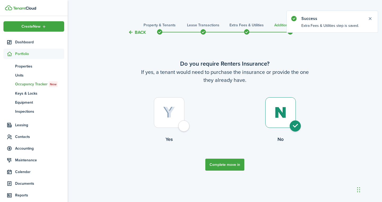
click at [217, 166] on button "Complete move in" at bounding box center [225, 165] width 39 height 12
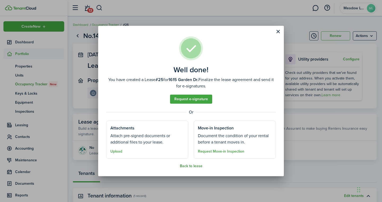
click at [188, 166] on button "Back to lease" at bounding box center [191, 166] width 23 height 4
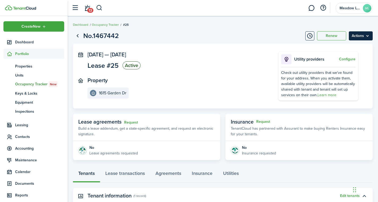
click at [369, 36] on menu-btn "Actions" at bounding box center [361, 35] width 24 height 9
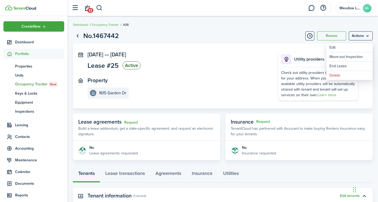
click at [255, 72] on panel-main-inner "[DATE] — [DATE] Lease #25 Active Property [STREET_ADDRESS]" at bounding box center [175, 75] width 175 height 47
click at [133, 122] on link "Request" at bounding box center [131, 122] width 14 height 4
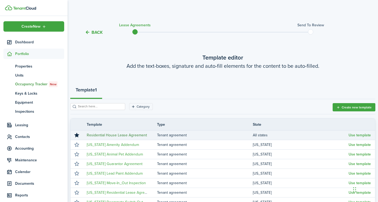
click at [125, 135] on link "Residential House Lease Agreement" at bounding box center [117, 135] width 60 height 6
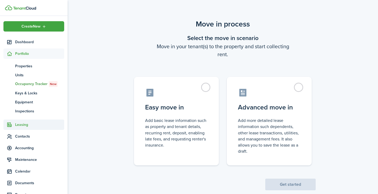
click at [27, 154] on ul "Create New Dashboard Portfolio pt Properties un Units oc Occupancy Tracker New …" at bounding box center [33, 117] width 61 height 193
click at [20, 126] on span "Leasing" at bounding box center [39, 125] width 49 height 6
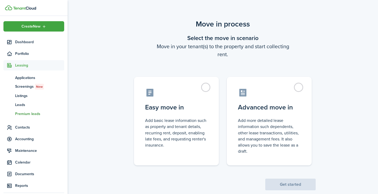
drag, startPoint x: 20, startPoint y: 124, endPoint x: 24, endPoint y: 110, distance: 14.3
click at [24, 110] on ul "Create New Dashboard Portfolio Leasing ap Applications sc Screenings New ls Lis…" at bounding box center [33, 113] width 61 height 184
drag, startPoint x: 19, startPoint y: 63, endPoint x: 23, endPoint y: 63, distance: 3.5
click at [23, 64] on span "Leasing" at bounding box center [39, 66] width 49 height 6
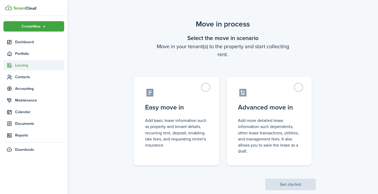
click at [23, 63] on span "Leasing" at bounding box center [39, 66] width 49 height 6
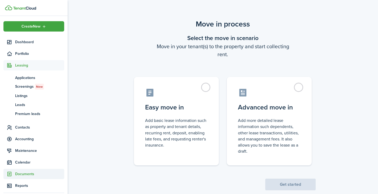
click at [15, 145] on ul "Create New Dashboard Portfolio Leasing ap Applications sc Screenings New ls Lis…" at bounding box center [33, 113] width 61 height 184
click at [26, 129] on span "Contacts" at bounding box center [39, 128] width 49 height 6
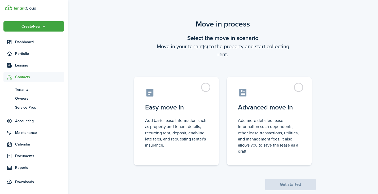
drag, startPoint x: 26, startPoint y: 129, endPoint x: 95, endPoint y: 43, distance: 110.5
click at [26, 128] on span "Maintenance" at bounding box center [33, 133] width 61 height 10
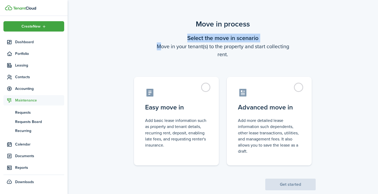
drag, startPoint x: 95, startPoint y: 43, endPoint x: 105, endPoint y: 41, distance: 10.0
click at [105, 41] on div "Move in process Select the move in scenario Move in your tenant(s) to the prope…" at bounding box center [223, 104] width 311 height 177
